Goal: Task Accomplishment & Management: Complete application form

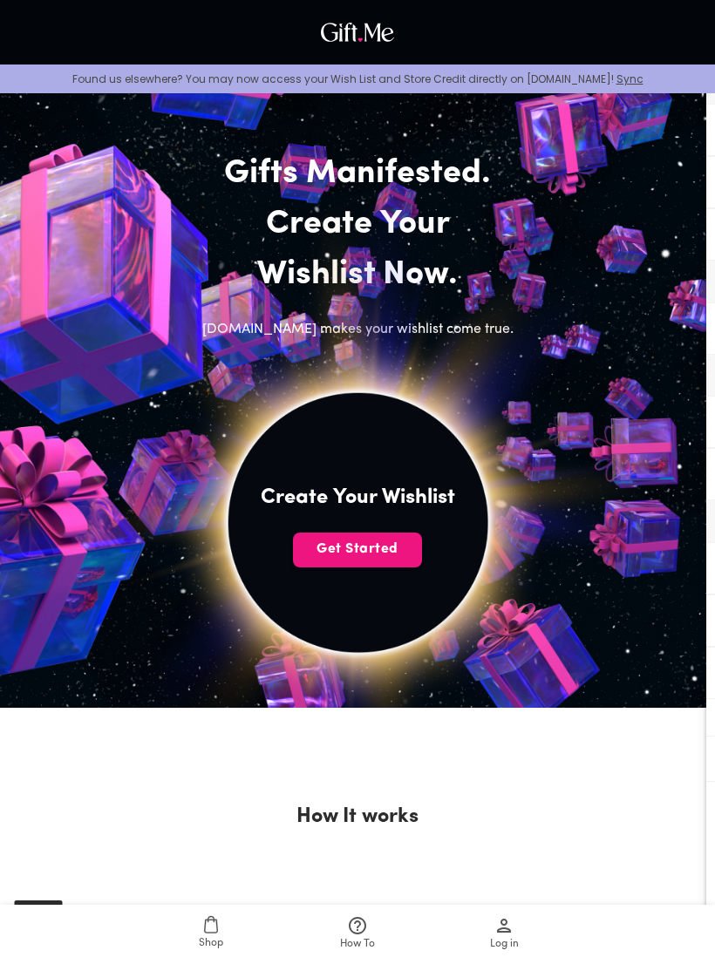
scroll to position [32, 0]
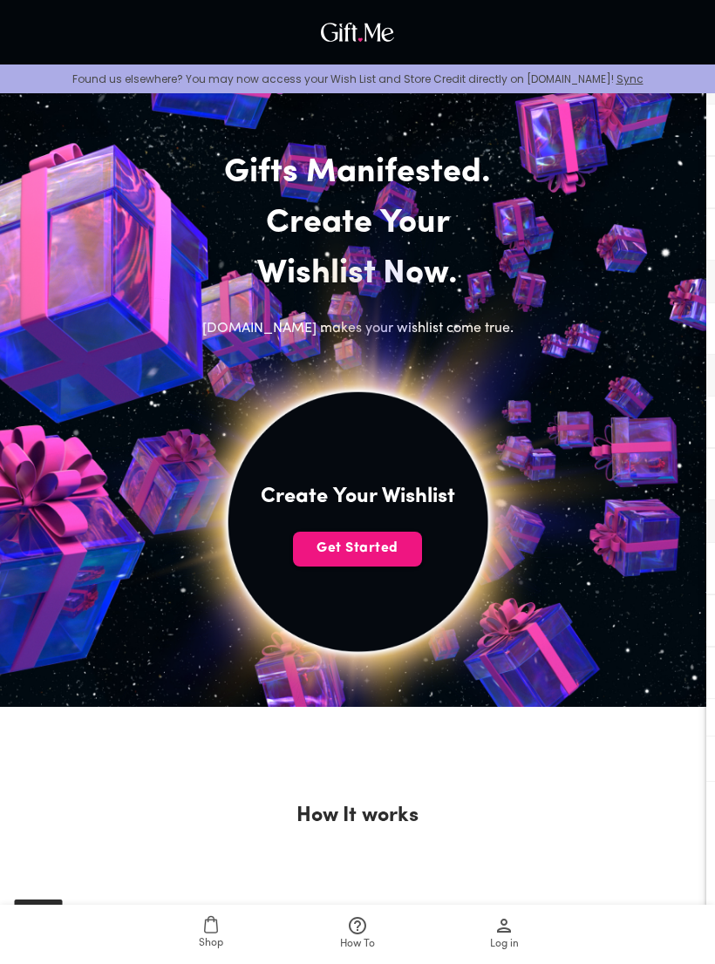
click at [392, 548] on span "Get Started" at bounding box center [357, 548] width 129 height 19
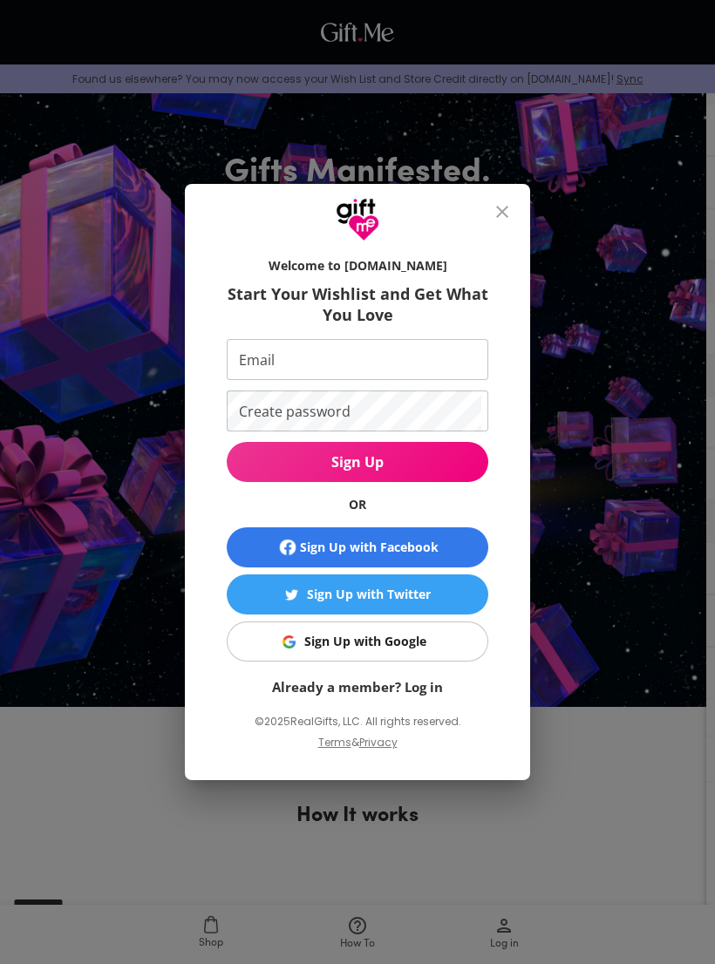
click at [447, 651] on span "Sign Up with Google" at bounding box center [354, 641] width 240 height 19
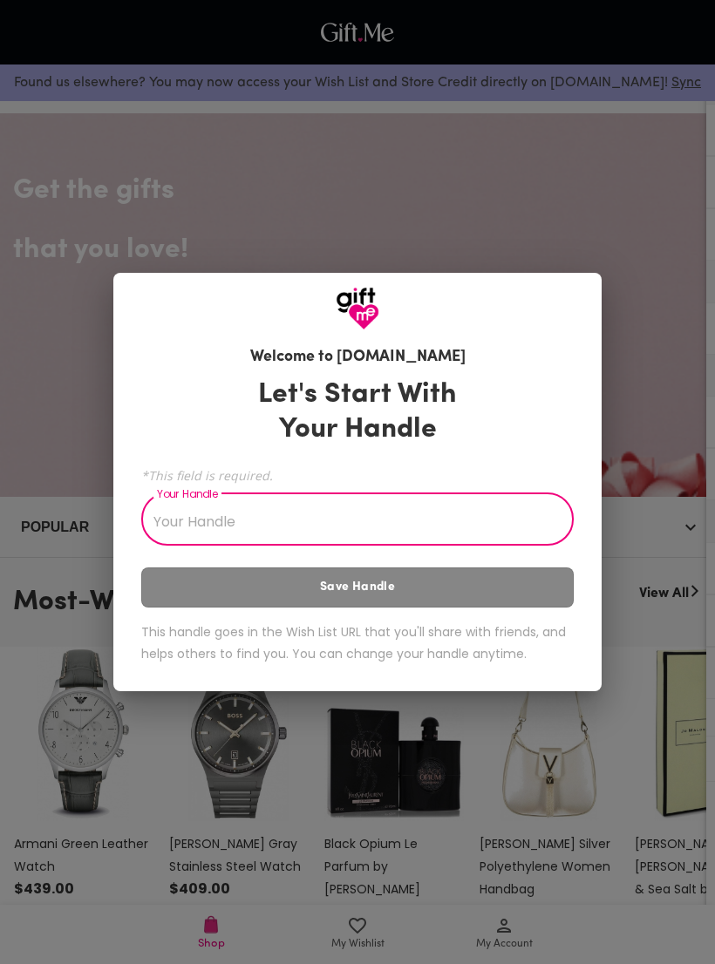
click at [468, 526] on input "Your Handle" at bounding box center [347, 521] width 413 height 49
type input "ค"
click at [422, 587] on div "Let's Start With Your Handle *This field is required. Your Handle ครบรอบบ Your …" at bounding box center [357, 524] width 432 height 308
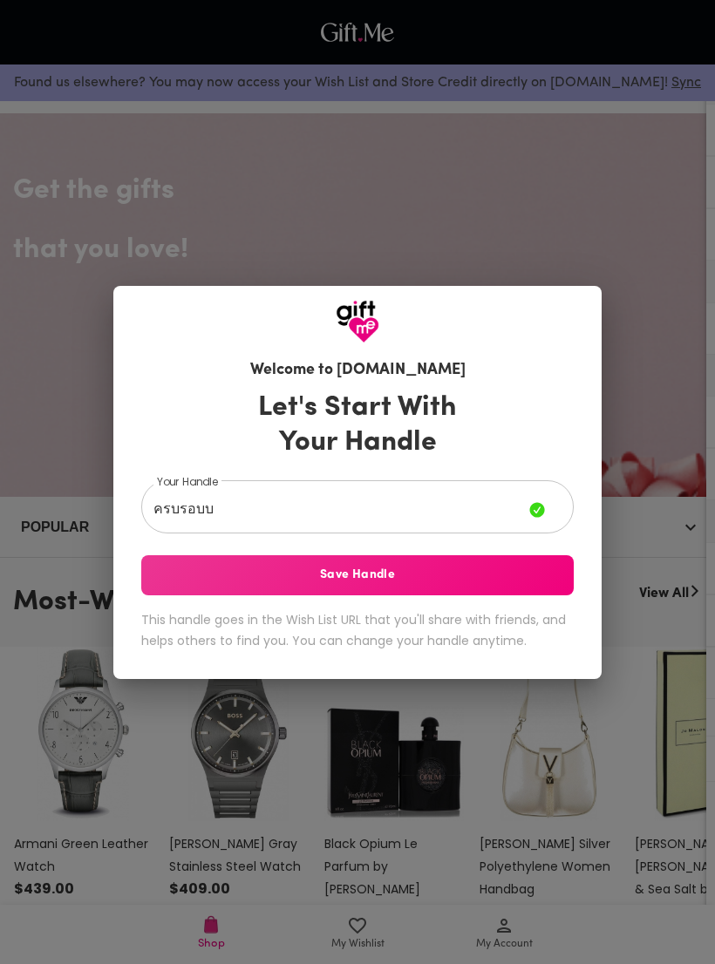
click at [466, 581] on span "Save Handle" at bounding box center [357, 575] width 432 height 19
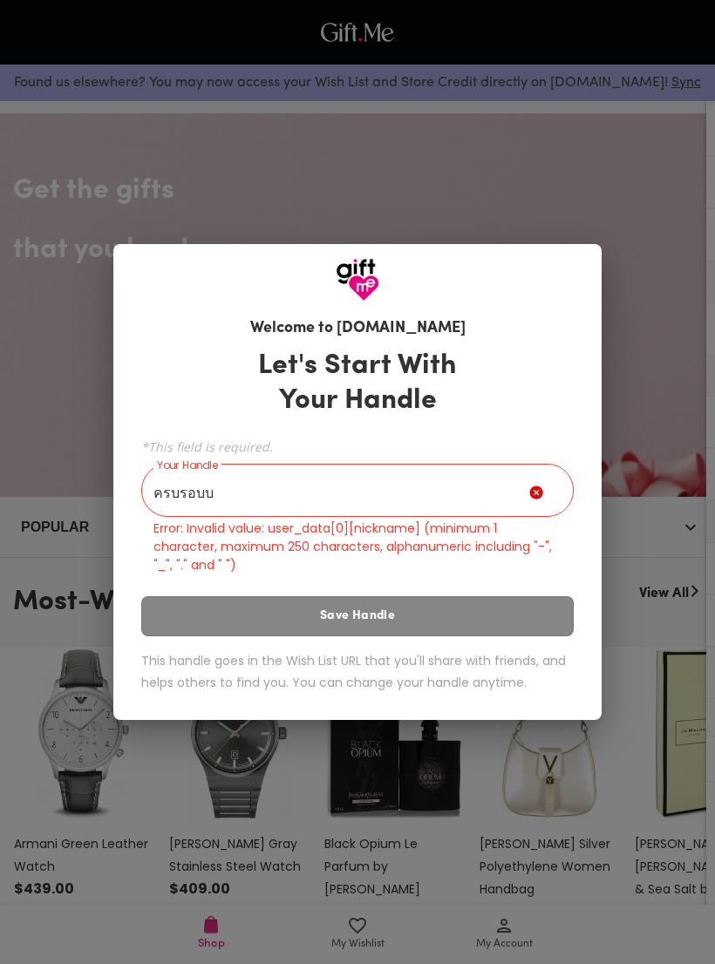
click at [483, 500] on input "ครบรอบบ" at bounding box center [335, 492] width 388 height 49
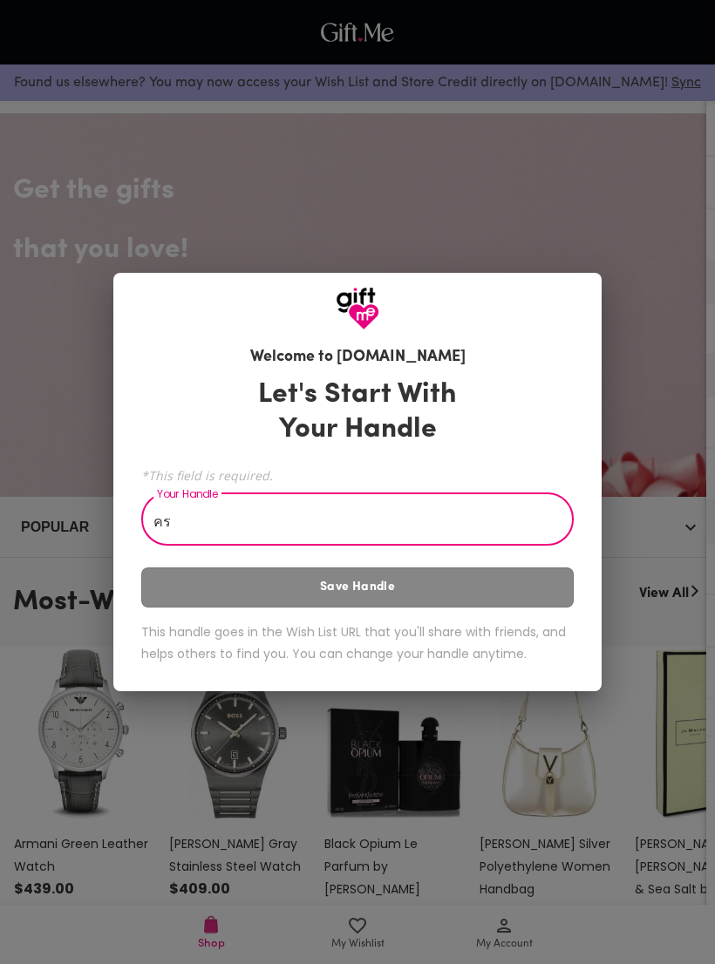
type input "ค"
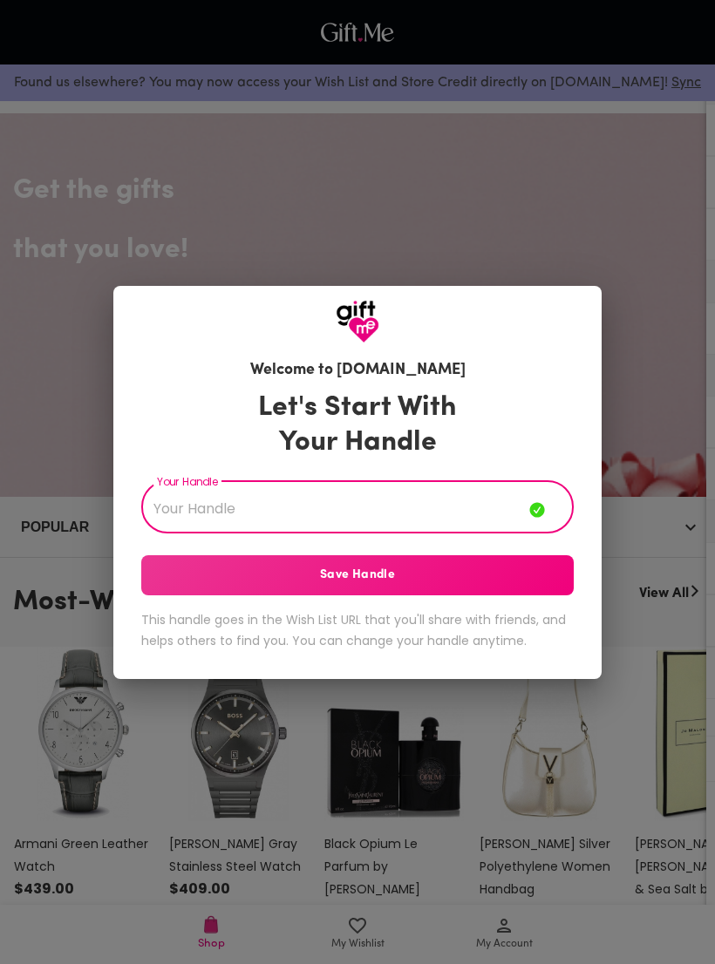
click at [548, 112] on div "Welcome to [DOMAIN_NAME] Let's Start With Your Handle Your Handle Your Handle S…" at bounding box center [357, 482] width 715 height 964
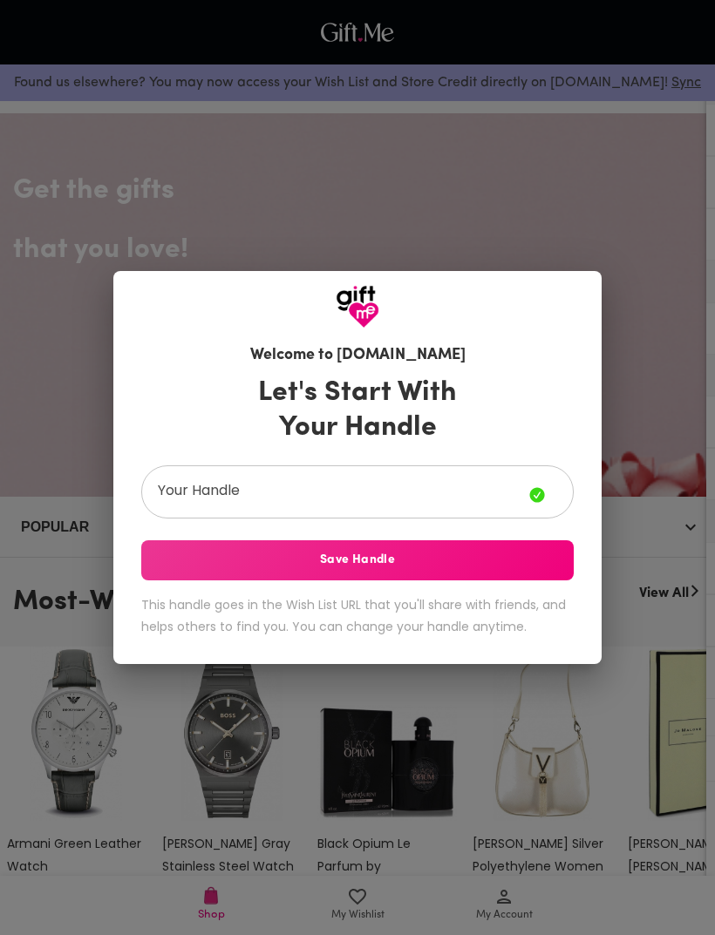
click at [468, 497] on input "Your Handle" at bounding box center [335, 494] width 388 height 49
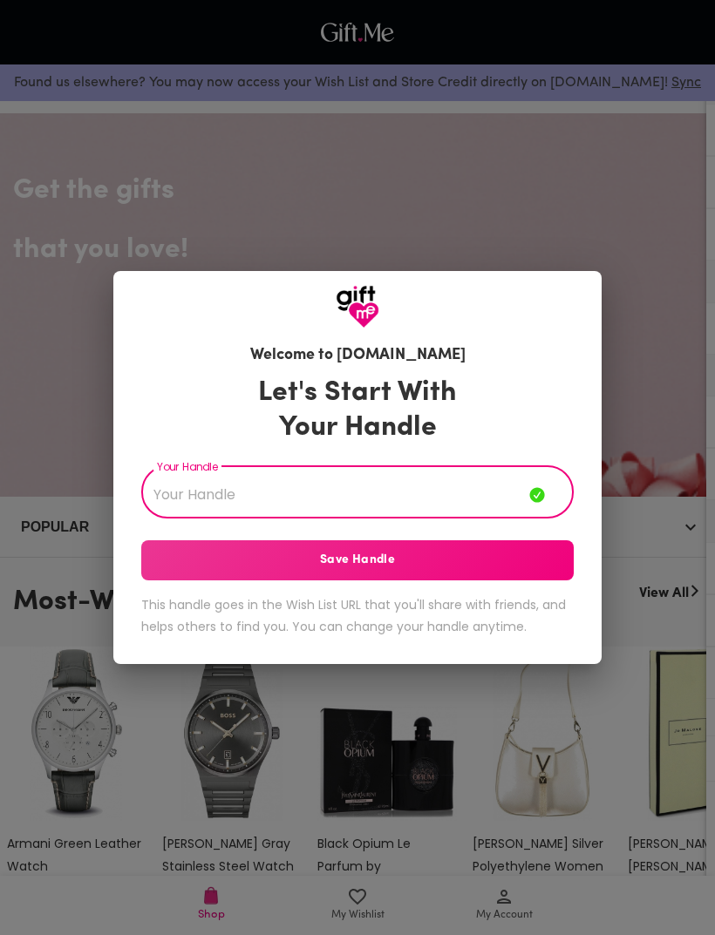
click at [468, 507] on input "Your Handle" at bounding box center [335, 494] width 388 height 49
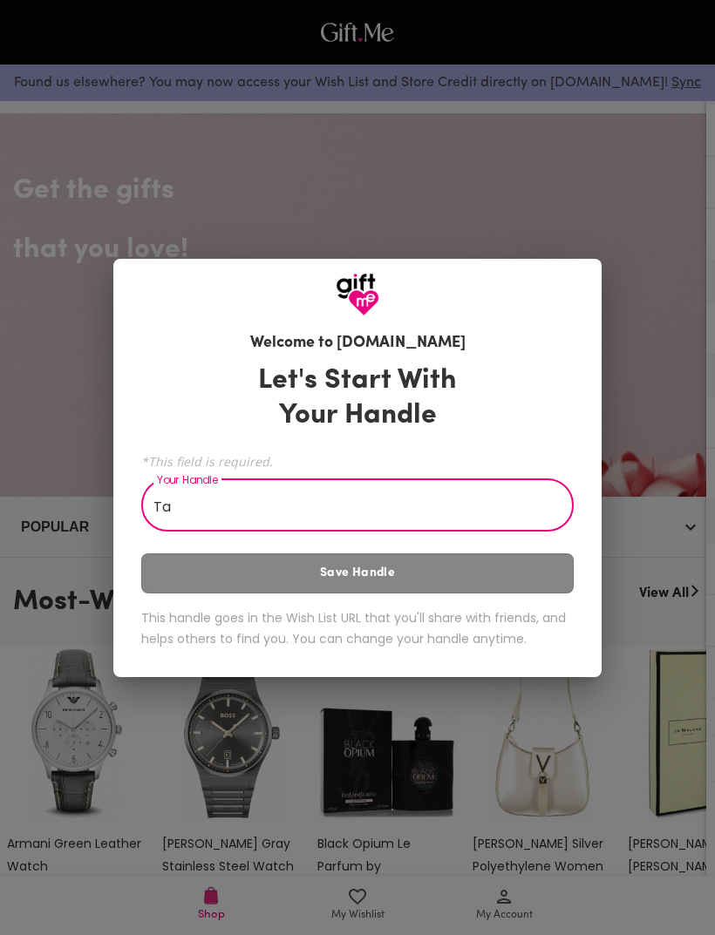
type input "T"
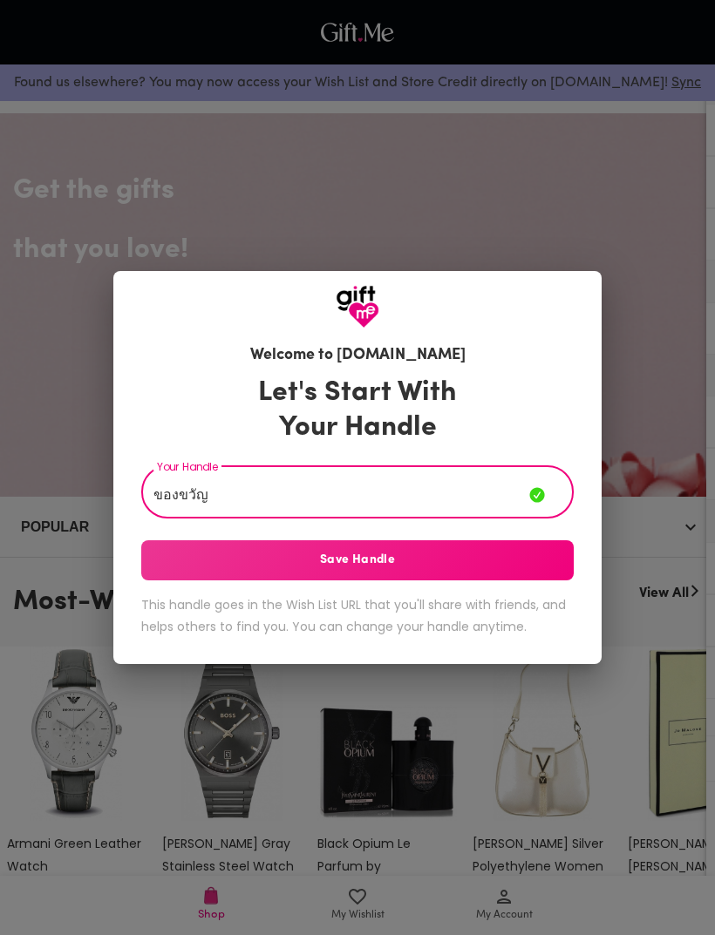
click at [450, 566] on span "Save Handle" at bounding box center [357, 560] width 432 height 19
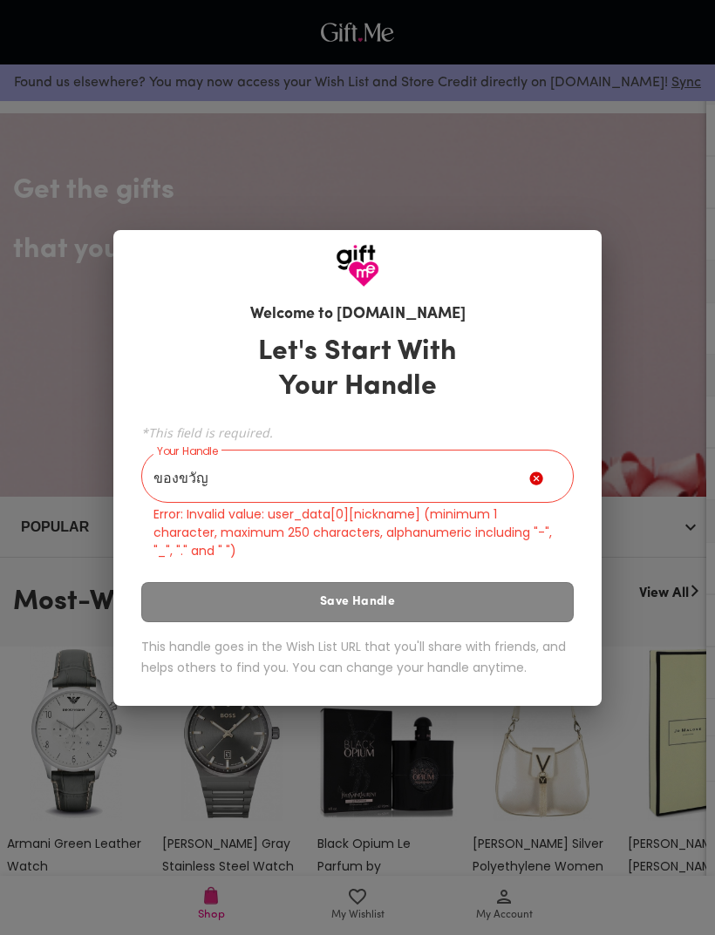
click at [555, 468] on div "ของขวัญ Your Handle" at bounding box center [357, 478] width 432 height 49
click at [528, 479] on input "ของขวัญ" at bounding box center [335, 478] width 388 height 49
click at [542, 481] on icon at bounding box center [535, 478] width 13 height 13
click at [527, 477] on input "ของขวัญ" at bounding box center [335, 478] width 388 height 49
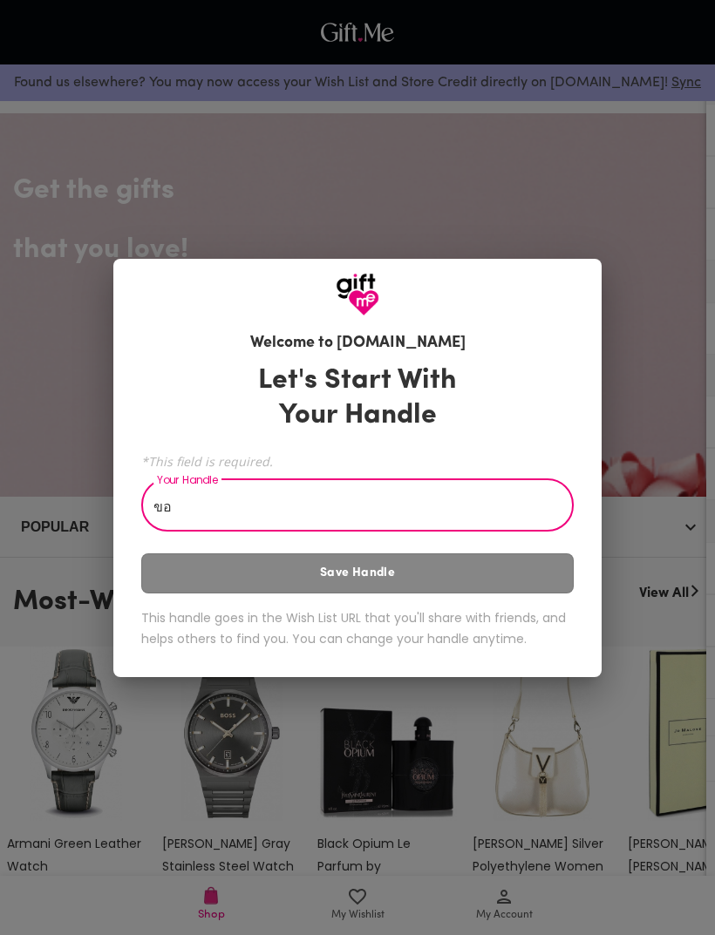
type input "ข"
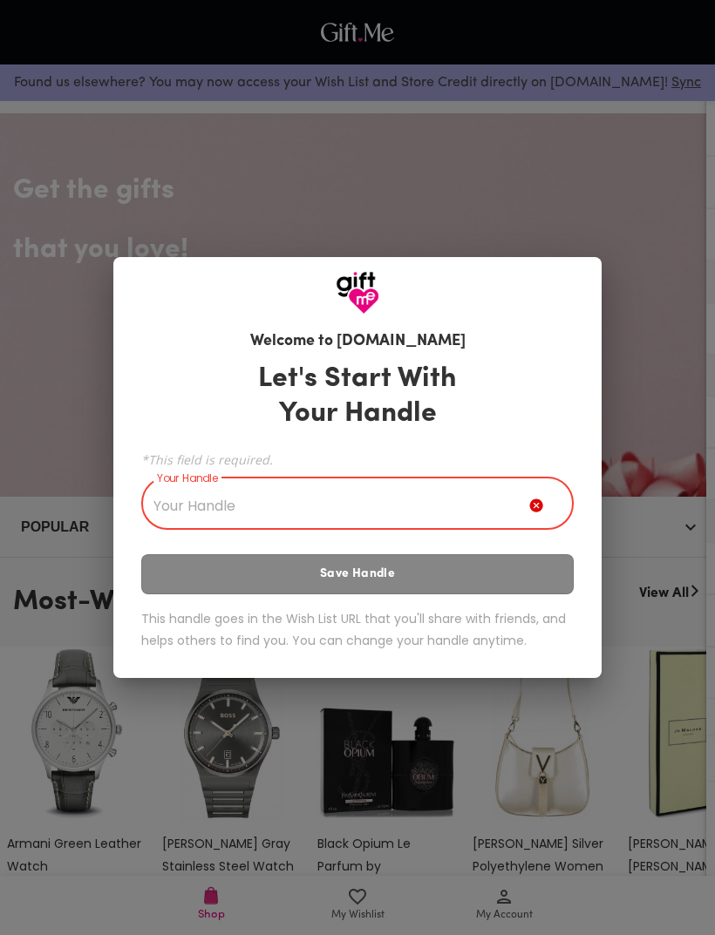
click at [267, 384] on h3 "Let's Start With Your Handle" at bounding box center [357, 397] width 242 height 70
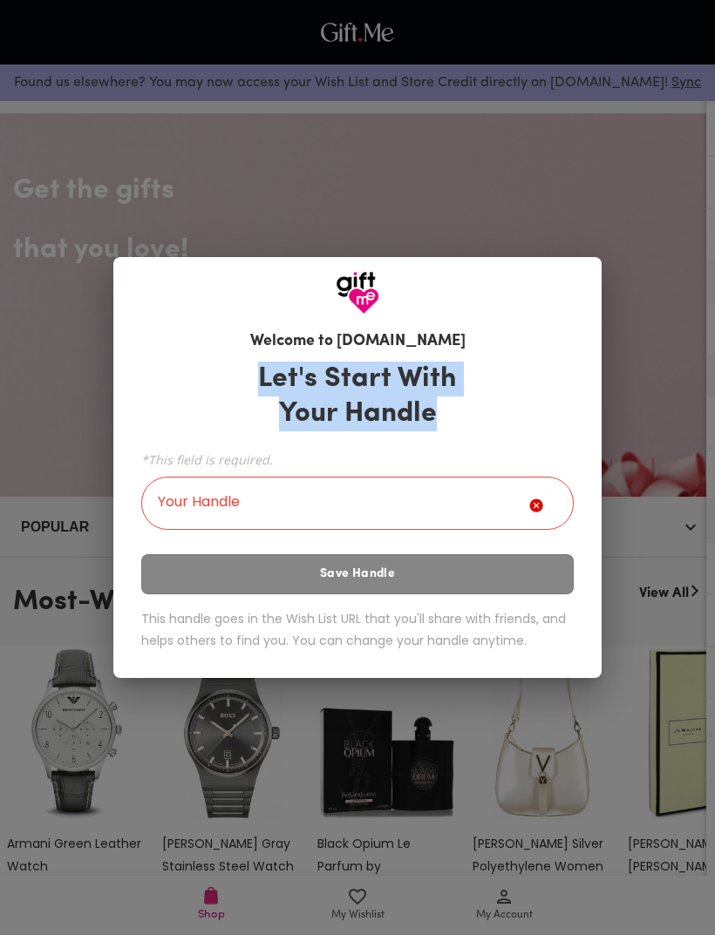
click at [485, 513] on input "Your Handle" at bounding box center [335, 505] width 388 height 49
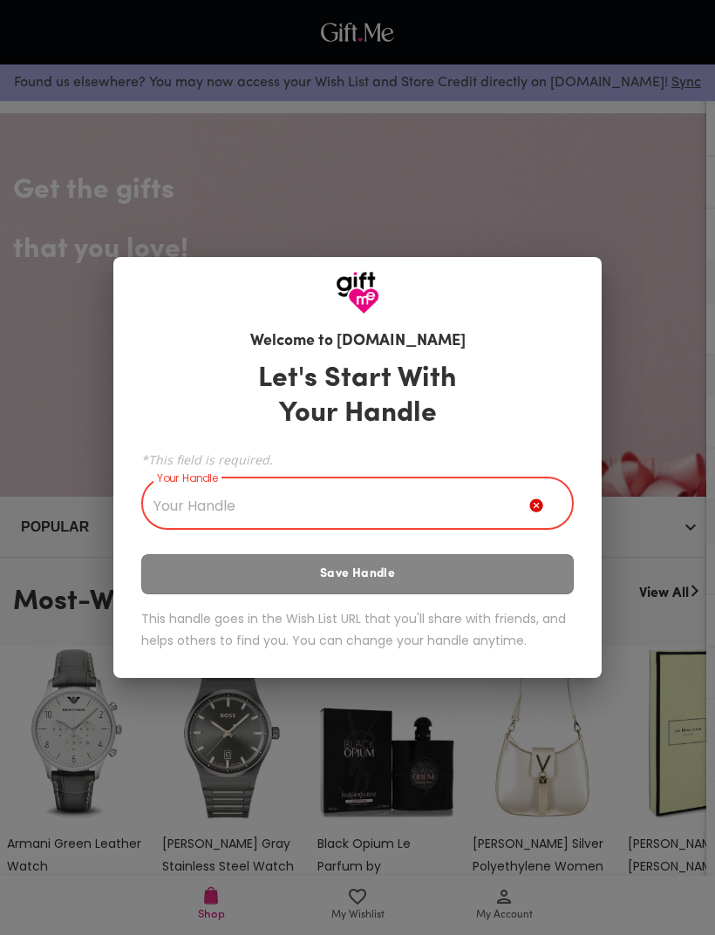
click at [528, 498] on input "Your Handle" at bounding box center [335, 505] width 388 height 49
click at [194, 506] on input "Your Handle" at bounding box center [335, 505] width 388 height 49
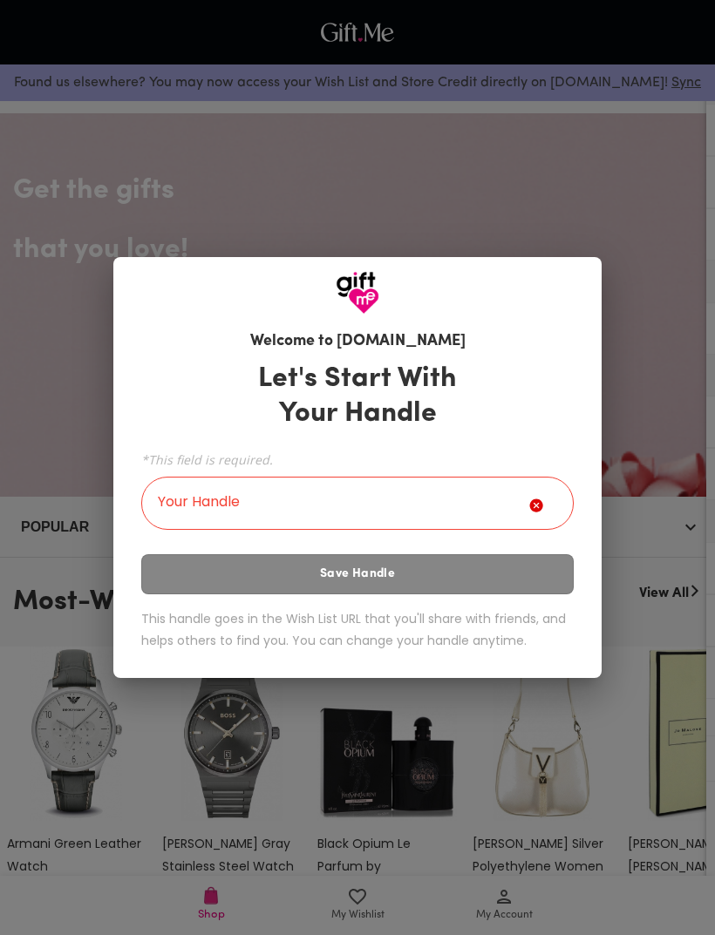
click at [504, 496] on input "Your Handle" at bounding box center [335, 505] width 388 height 49
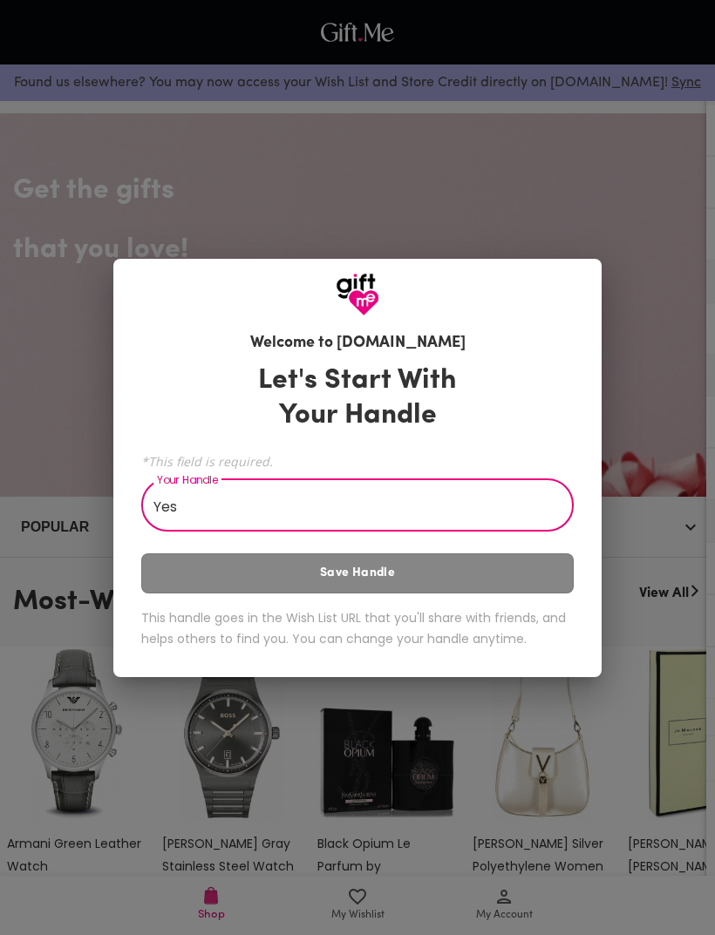
click at [408, 576] on div "Let's Start With Your Handle *This field is required. Your Handle Yes Your Hand…" at bounding box center [357, 510] width 432 height 308
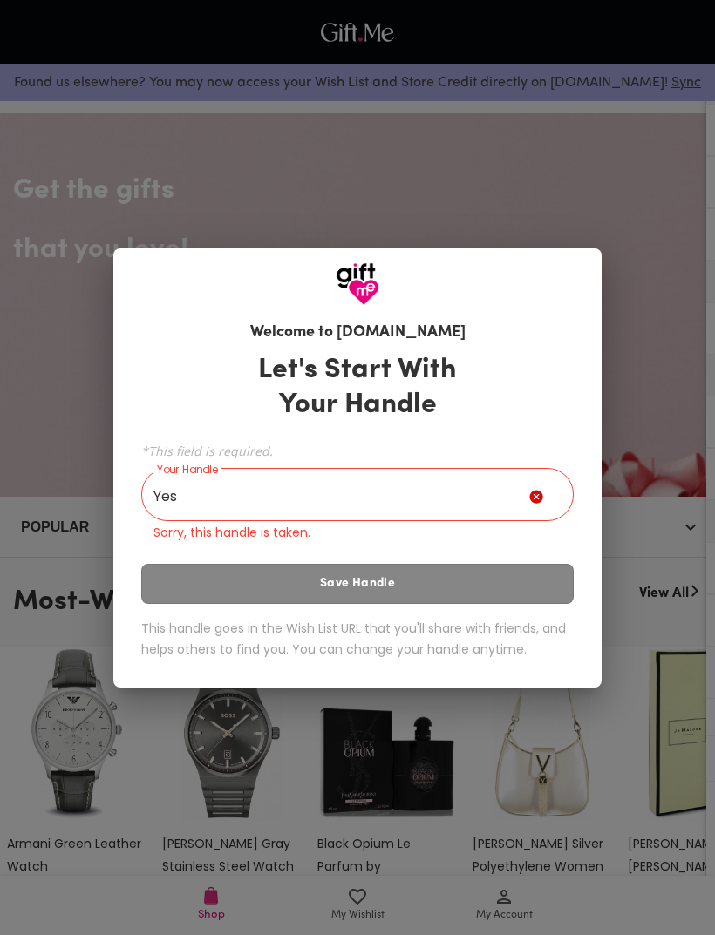
click at [668, 474] on div "Welcome to [DOMAIN_NAME] Let's Start With Your Handle *This field is required. …" at bounding box center [357, 467] width 715 height 935
click at [547, 495] on icon at bounding box center [539, 500] width 21 height 21
click at [527, 504] on input "Yes" at bounding box center [335, 496] width 388 height 49
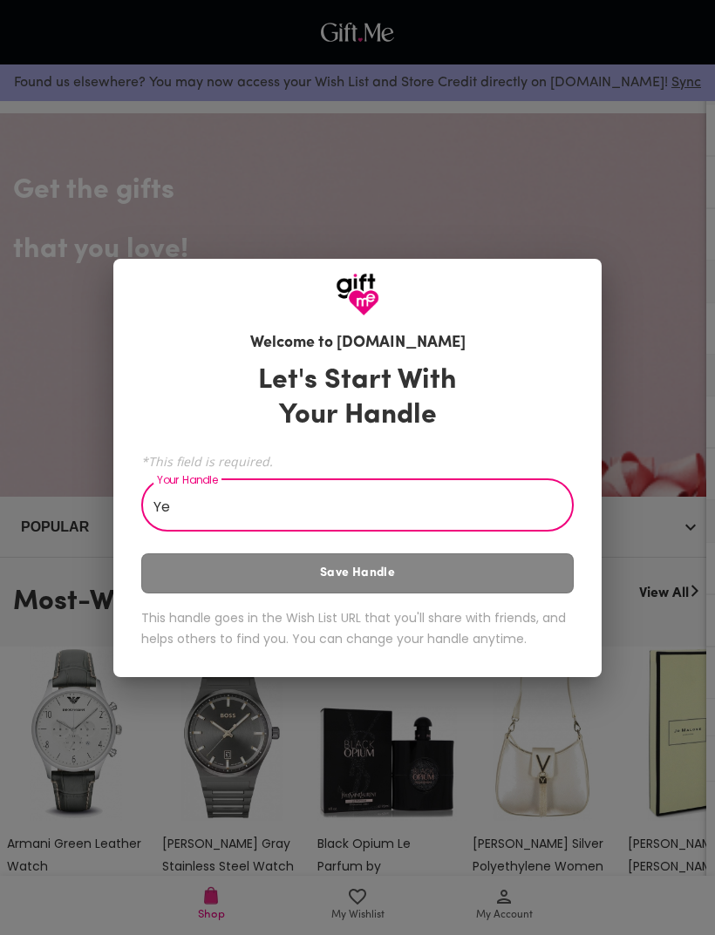
type input "Y"
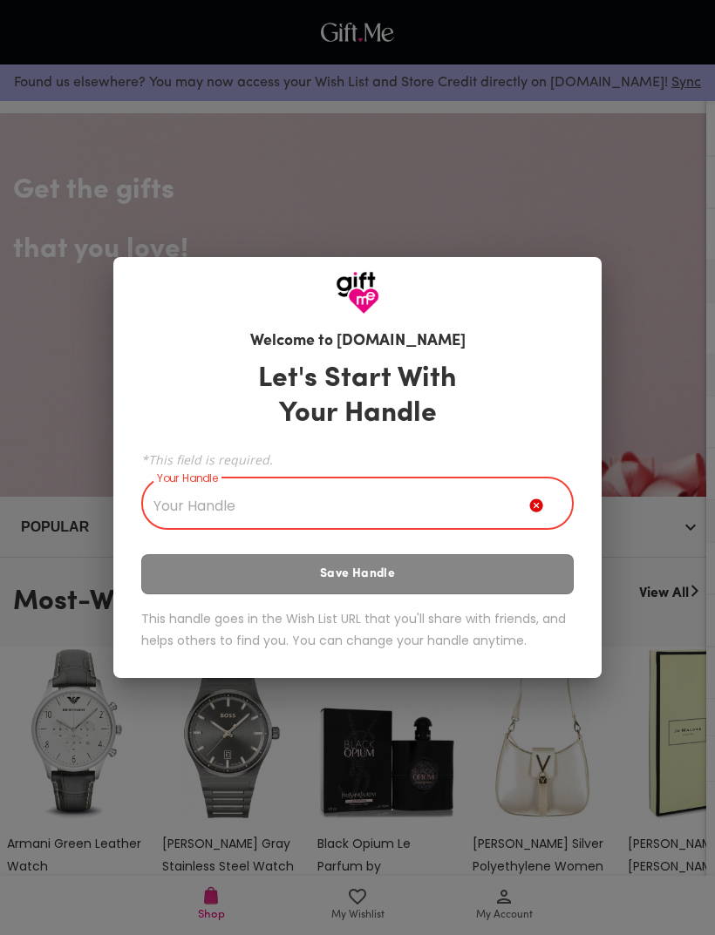
click at [657, 228] on div "Welcome to [DOMAIN_NAME] Let's Start With Your Handle *This field is required. …" at bounding box center [357, 467] width 715 height 935
